Goal: Transaction & Acquisition: Book appointment/travel/reservation

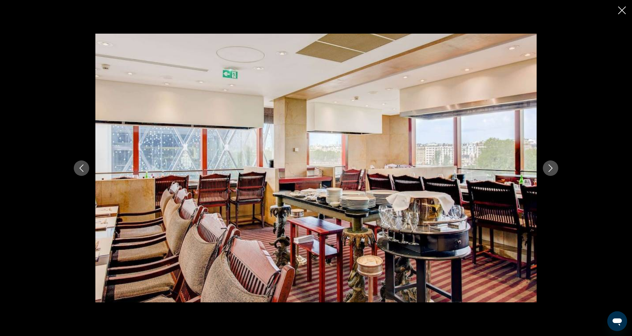
click at [621, 13] on icon "Close slideshow" at bounding box center [622, 10] width 8 height 8
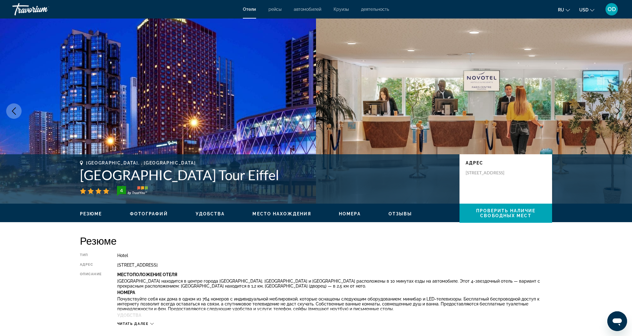
click at [12, 111] on icon "Previous image" at bounding box center [13, 110] width 7 height 7
